Goal: Information Seeking & Learning: Learn about a topic

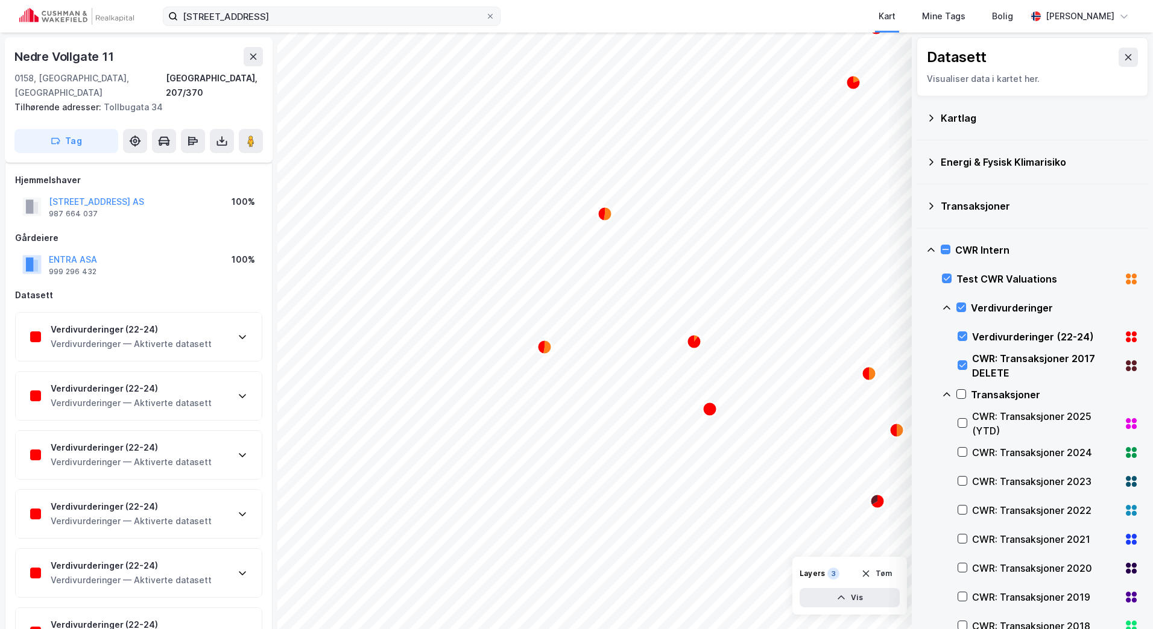
scroll to position [482, 0]
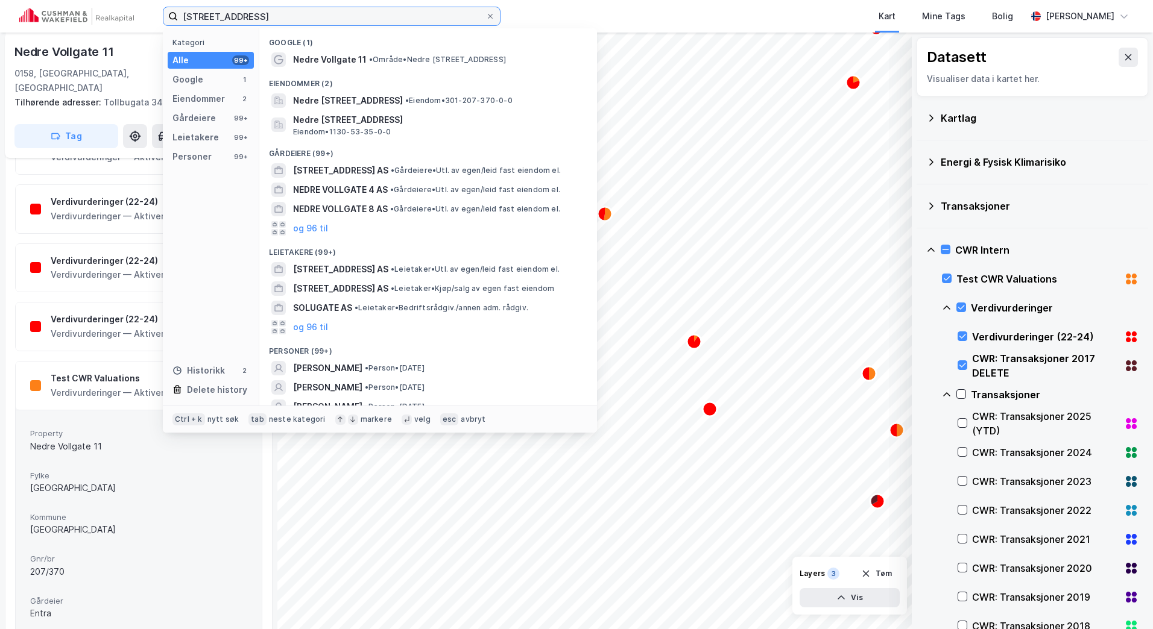
drag, startPoint x: 301, startPoint y: 24, endPoint x: 143, endPoint y: 24, distance: 158.5
click at [143, 24] on div "nedre vollgate 11 Kategori Alle 99+ Google 1 Eiendommer 2 Gårdeiere 99+ Leietak…" at bounding box center [576, 16] width 1153 height 33
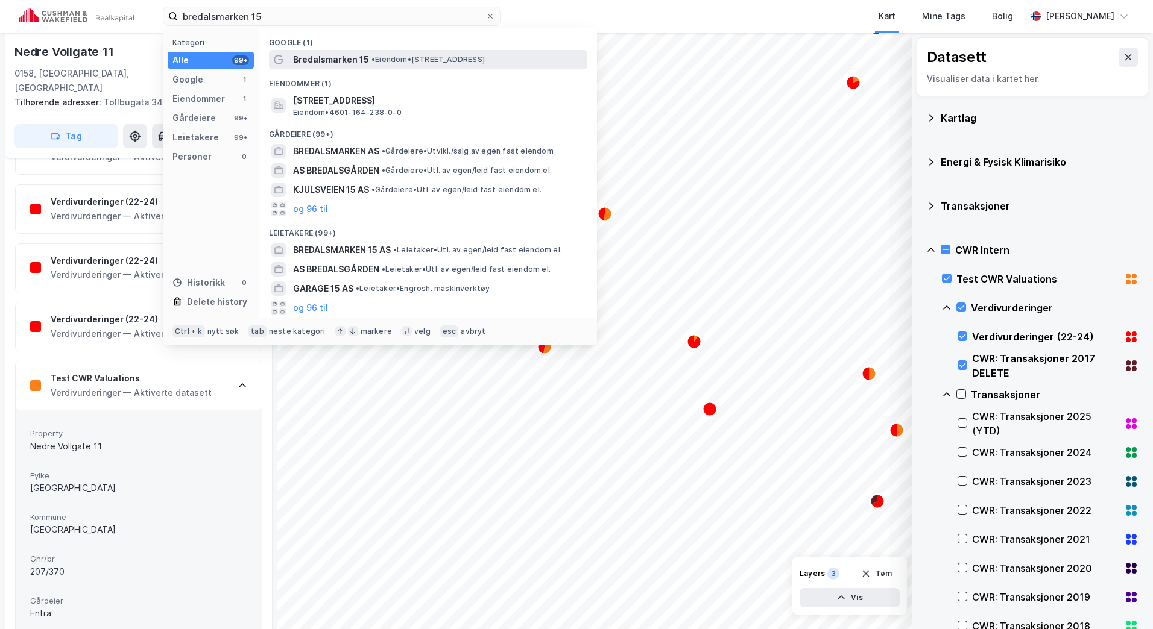
click at [375, 57] on span "•" at bounding box center [373, 59] width 4 height 9
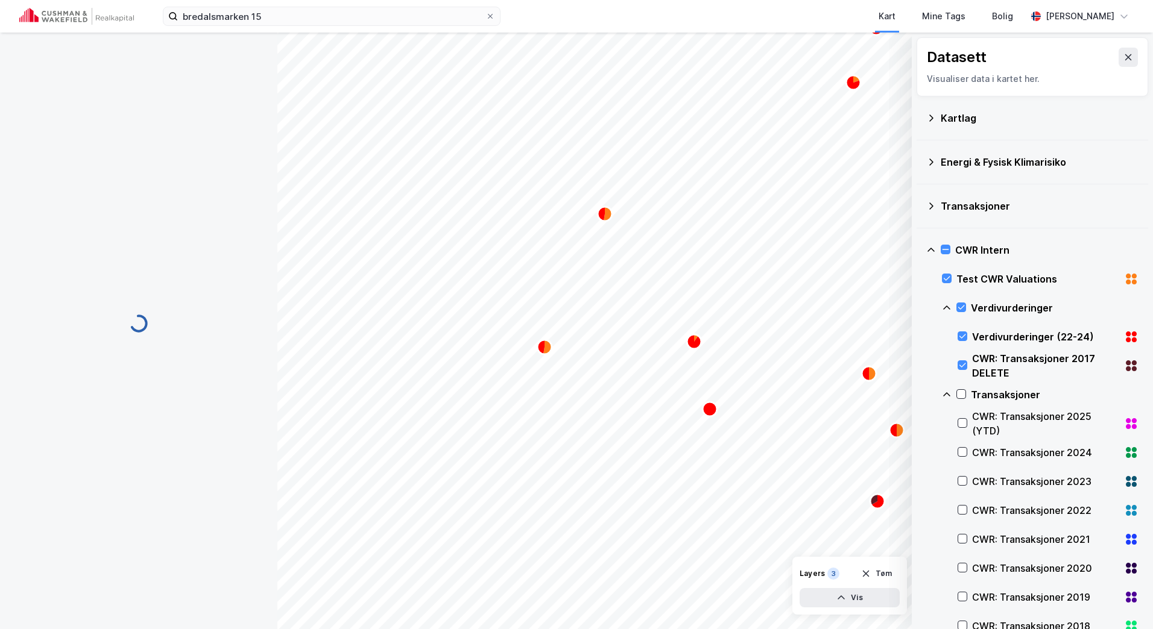
scroll to position [55, 0]
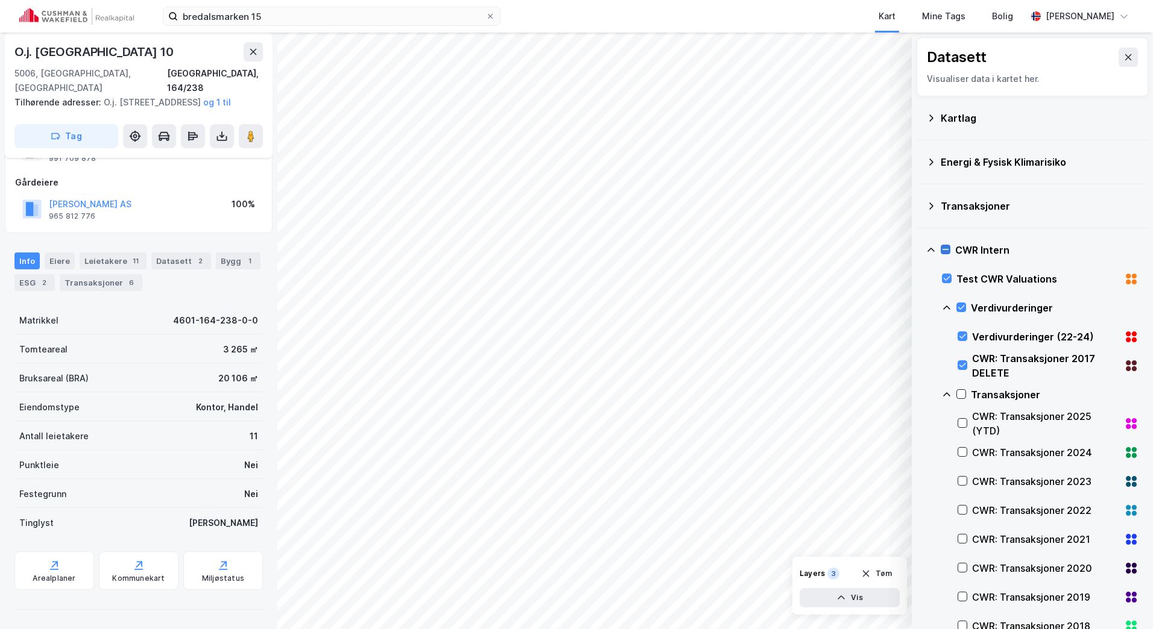
click at [945, 253] on icon at bounding box center [945, 249] width 8 height 8
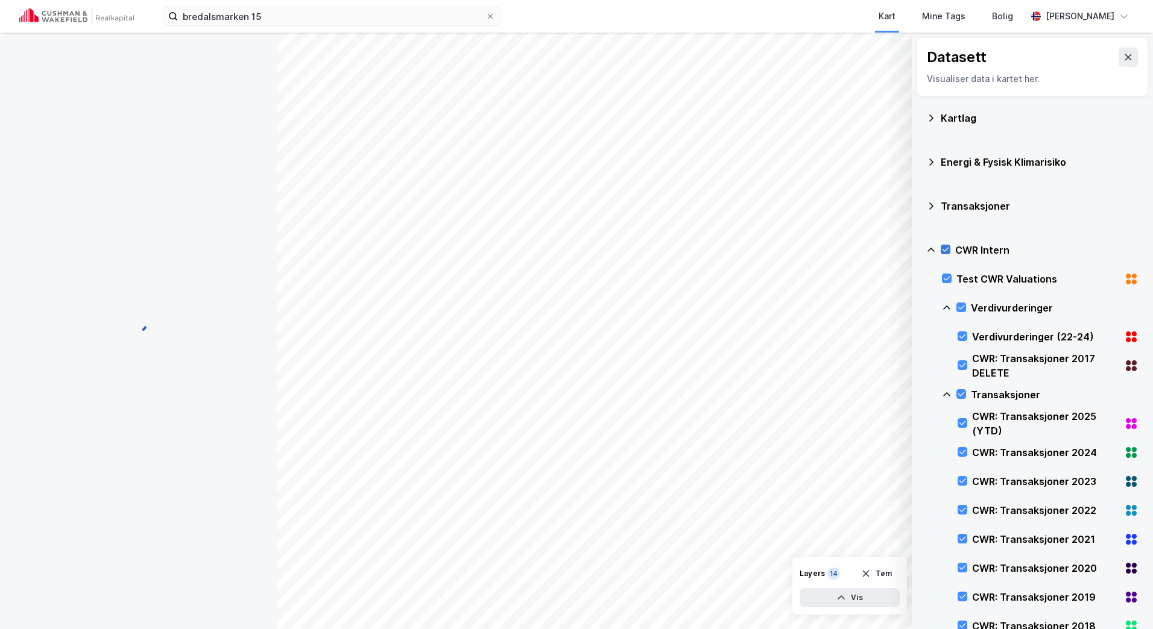
scroll to position [0, 0]
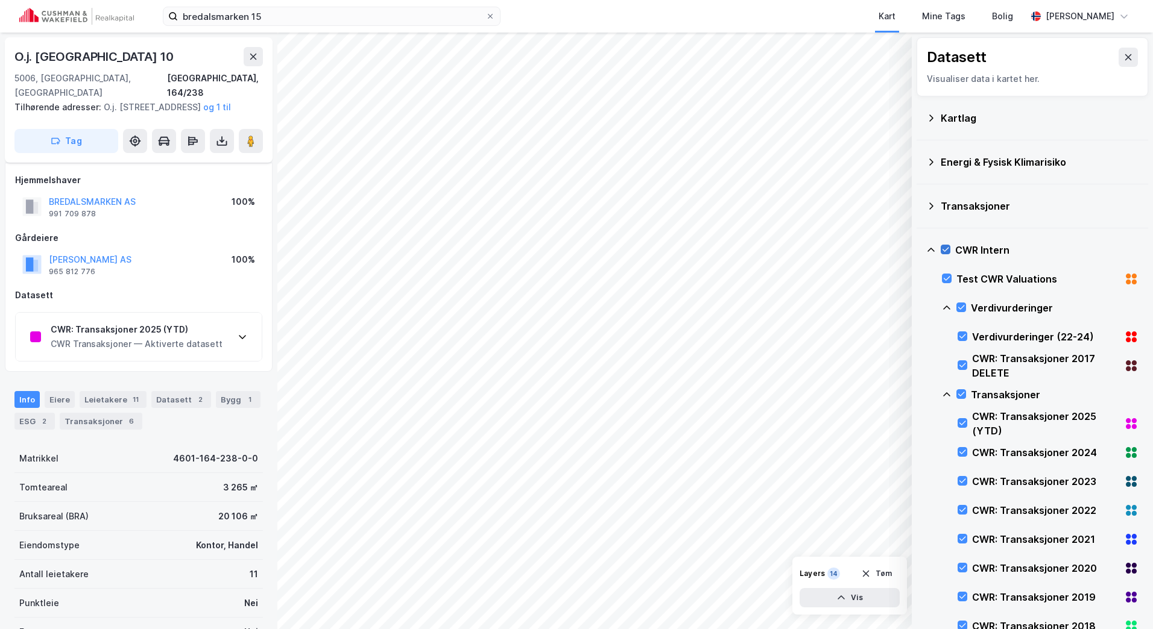
click at [948, 250] on icon at bounding box center [945, 249] width 8 height 8
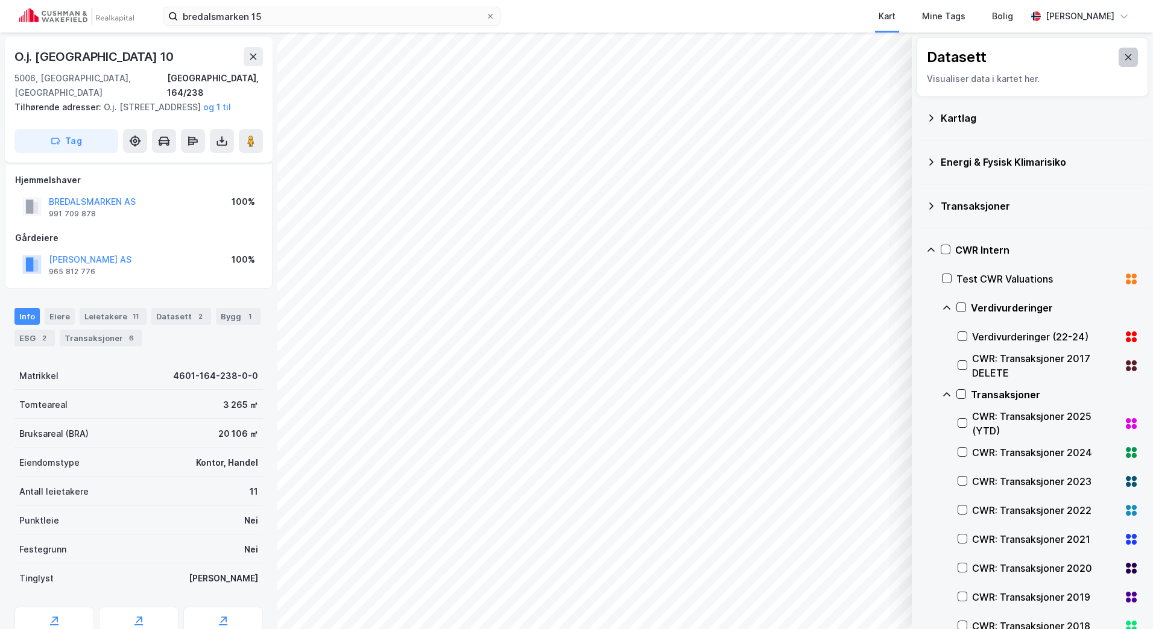
click at [1125, 56] on button at bounding box center [1127, 57] width 19 height 19
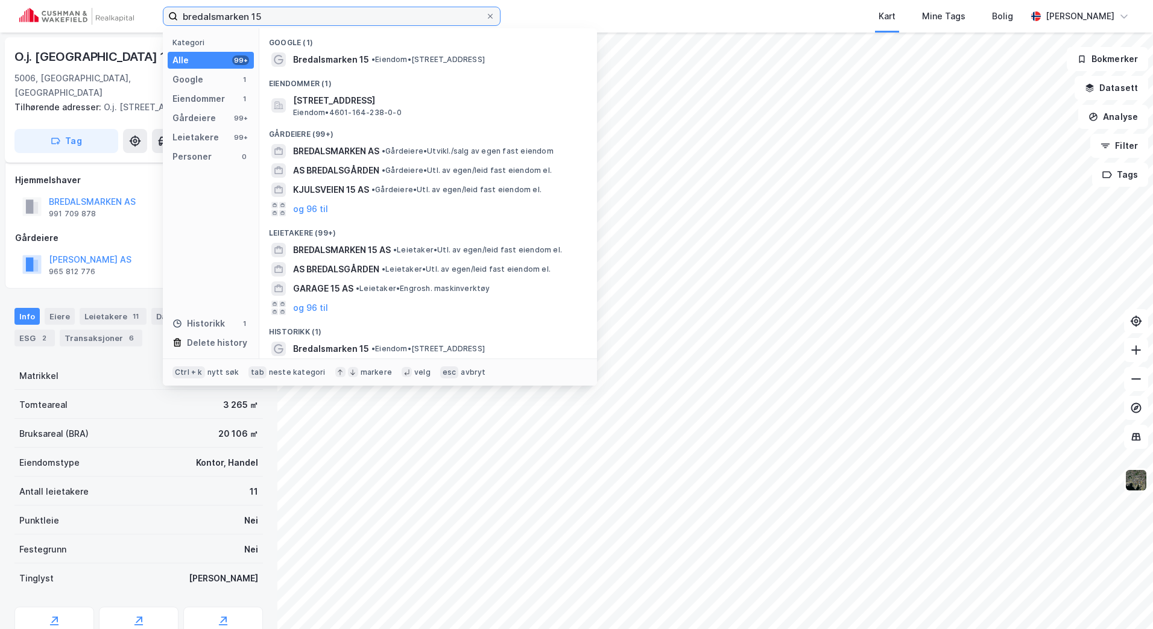
drag, startPoint x: 282, startPoint y: 23, endPoint x: 80, endPoint y: 22, distance: 201.3
click at [80, 22] on div "bredalsmarken 15 Kategori Alle 99+ Google 1 Eiendommer 1 Gårdeiere 99+ Leietake…" at bounding box center [576, 16] width 1153 height 33
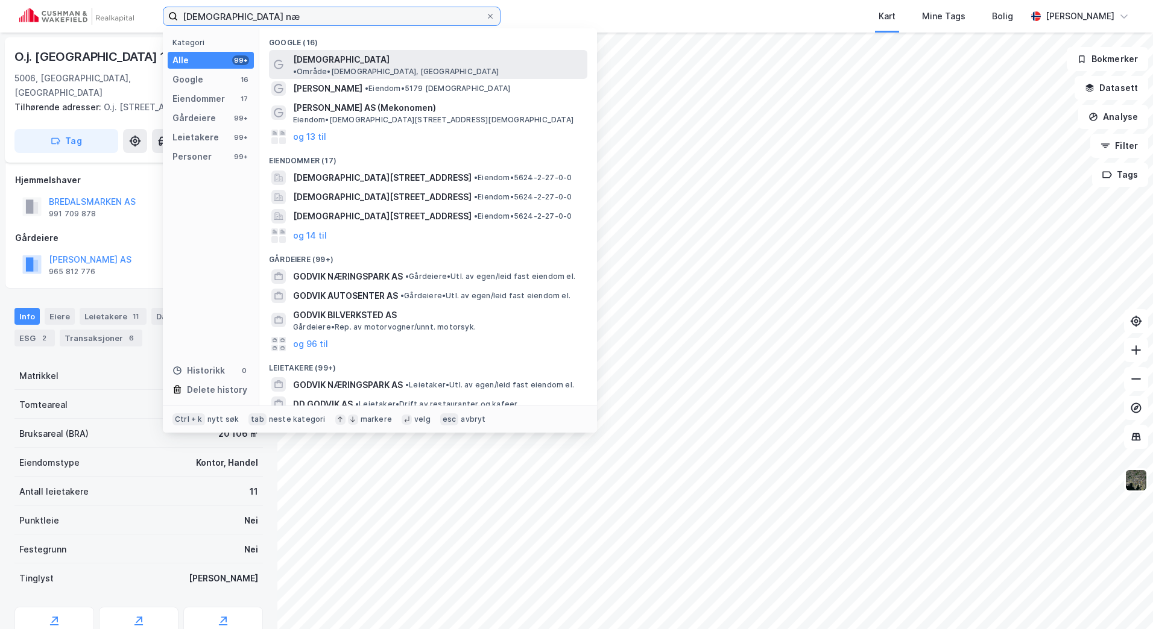
type input "[DEMOGRAPHIC_DATA] næ"
click at [327, 53] on div "[DEMOGRAPHIC_DATA] • Område • [GEOGRAPHIC_DATA], [GEOGRAPHIC_DATA]" at bounding box center [439, 64] width 292 height 24
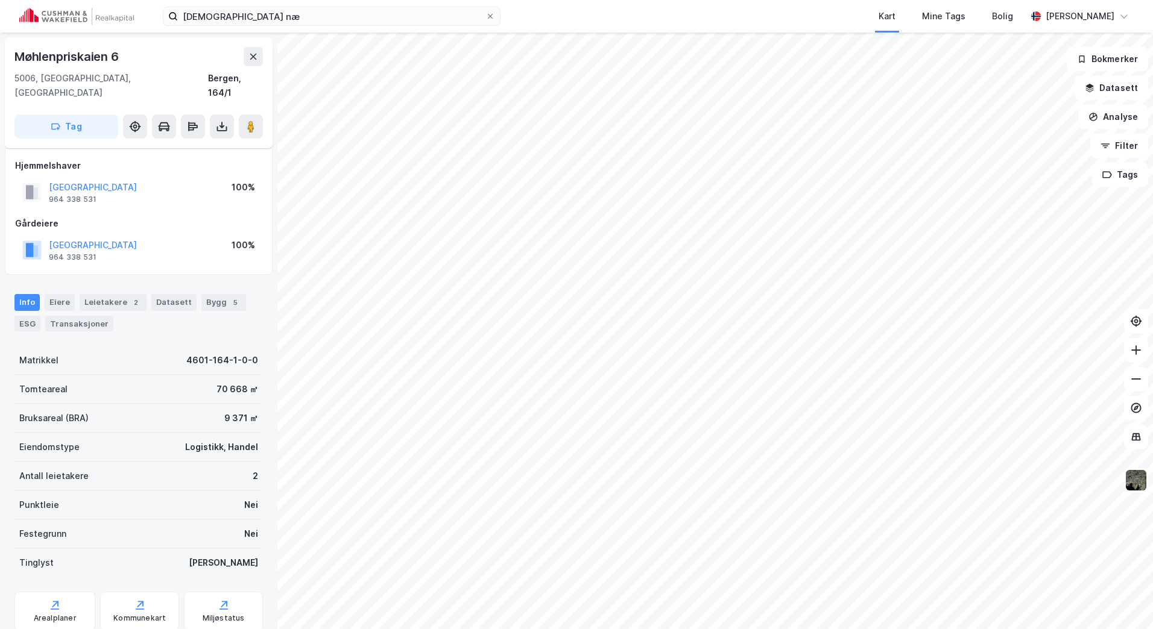
scroll to position [55, 0]
